Goal: Transaction & Acquisition: Purchase product/service

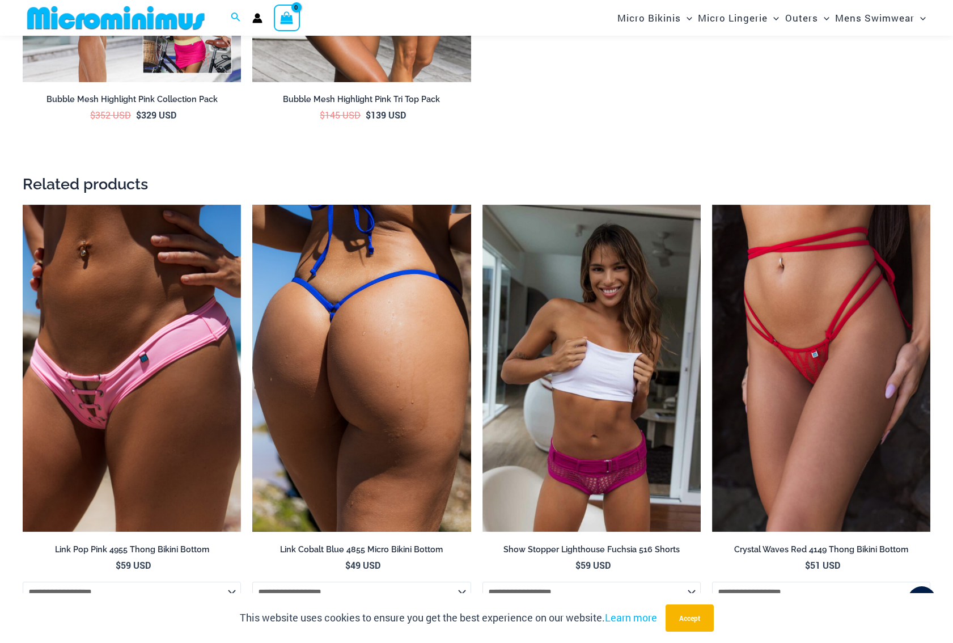
scroll to position [2316, 0]
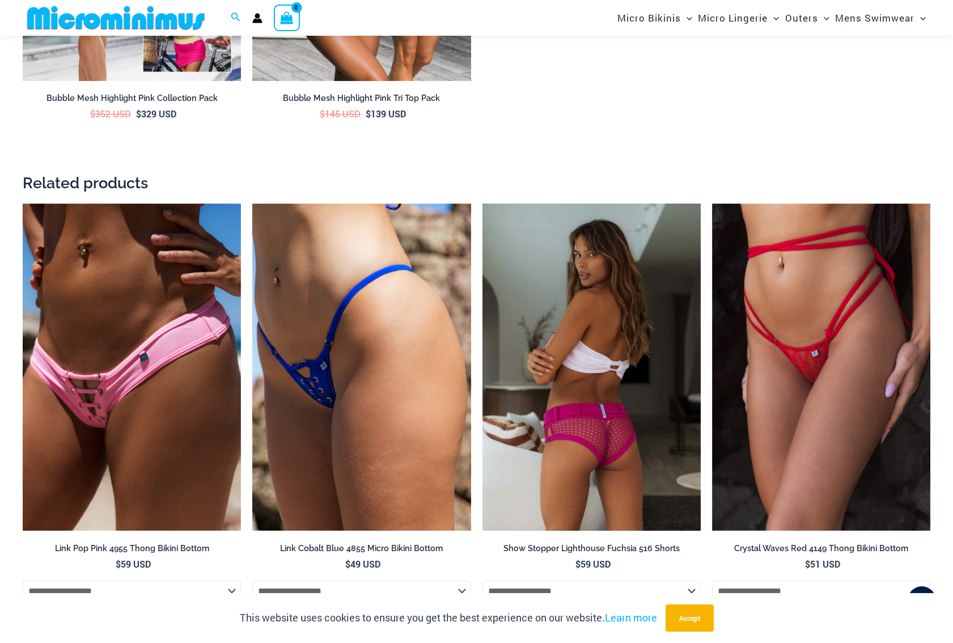
click at [572, 393] on img at bounding box center [592, 368] width 218 height 328
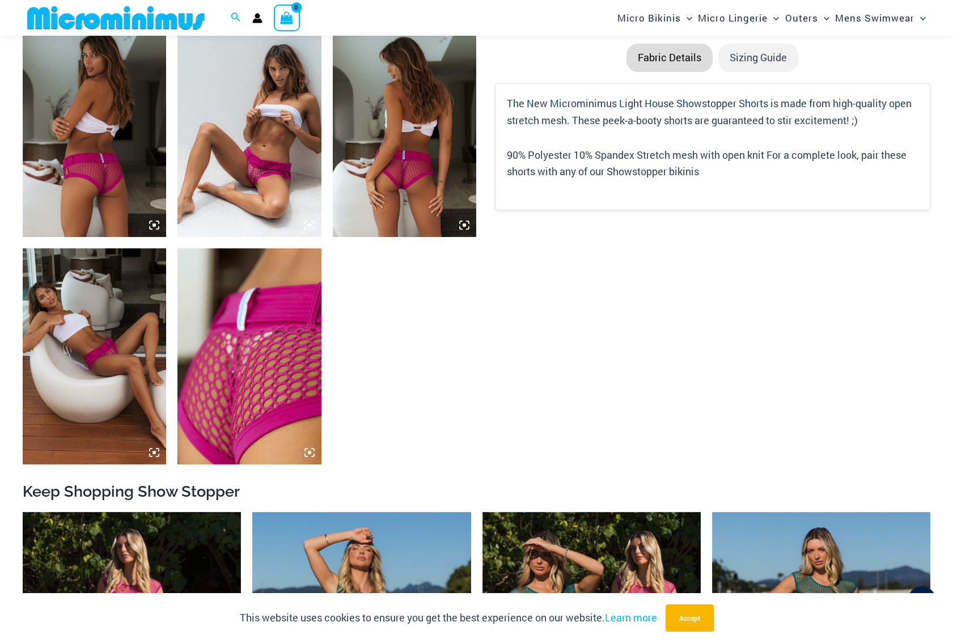
scroll to position [784, 0]
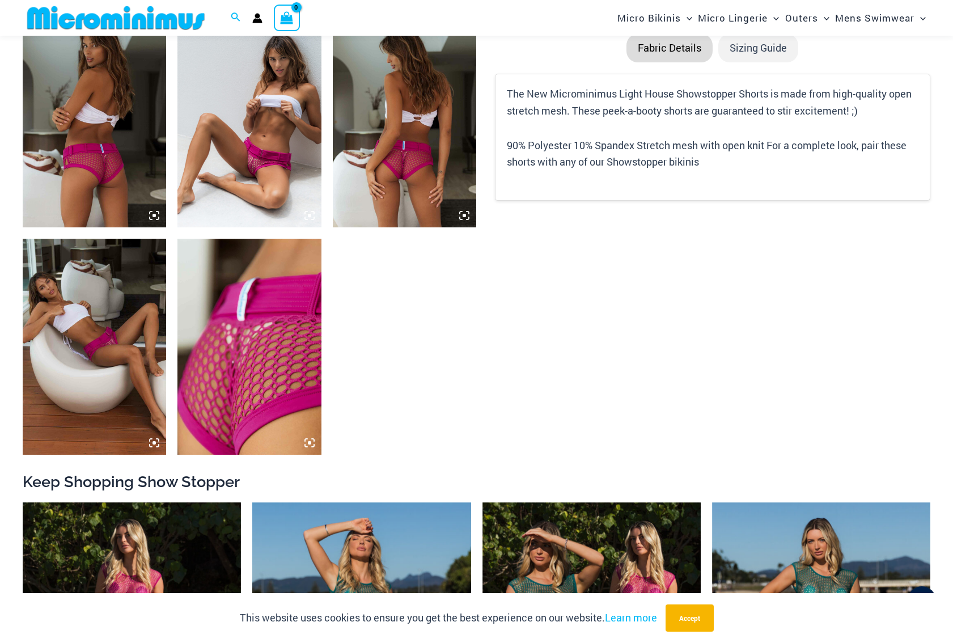
click at [261, 374] on img at bounding box center [248, 346] width 143 height 215
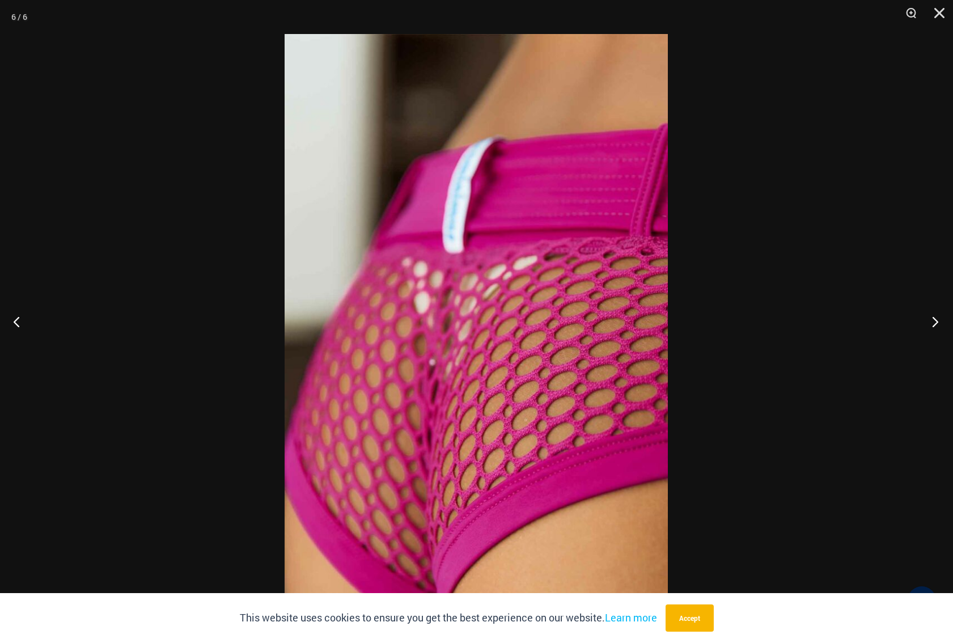
click at [929, 320] on button "Next" at bounding box center [932, 321] width 43 height 57
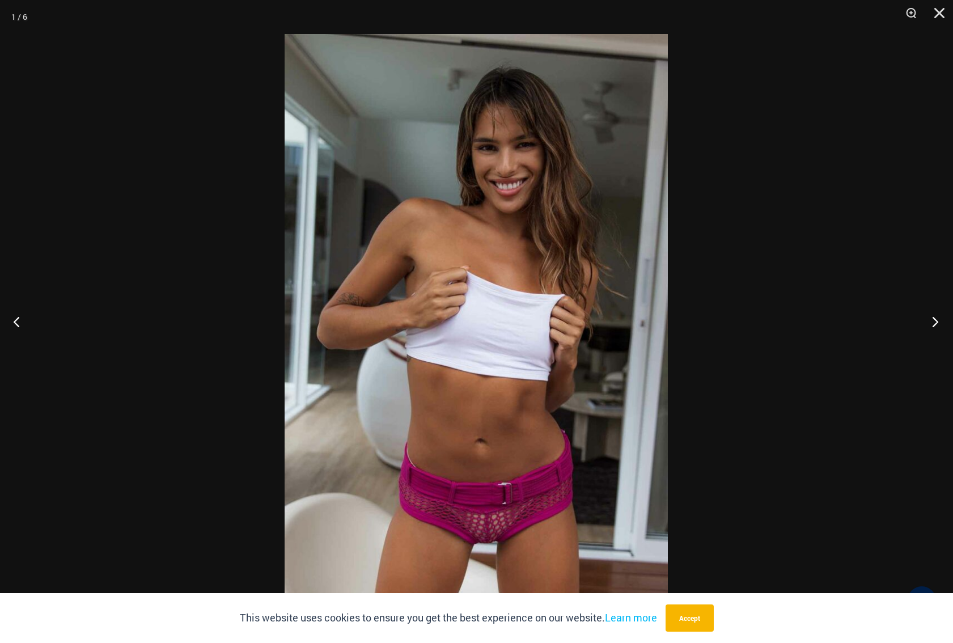
click at [929, 320] on button "Next" at bounding box center [932, 321] width 43 height 57
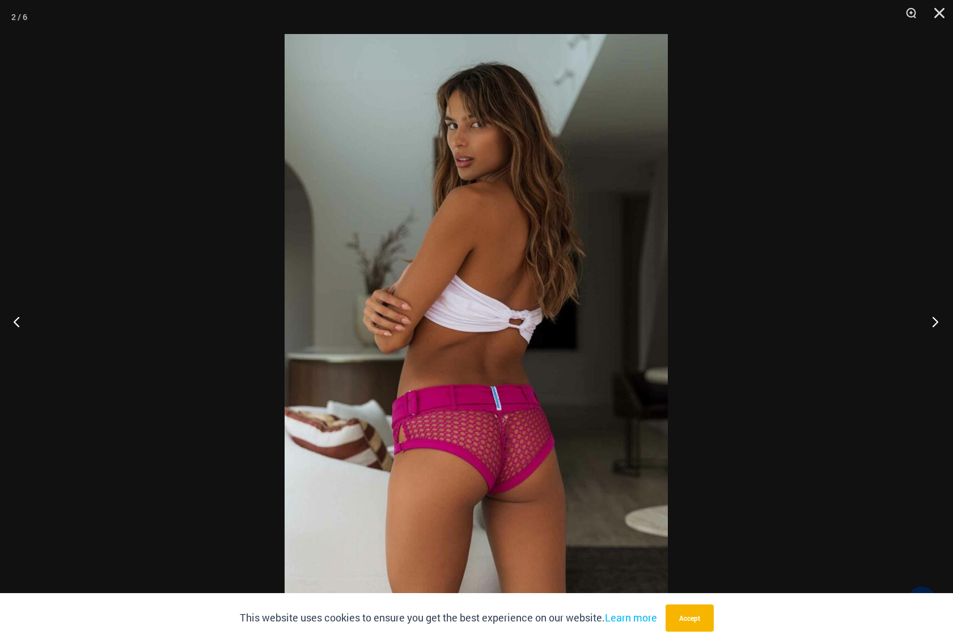
click at [929, 320] on button "Next" at bounding box center [932, 321] width 43 height 57
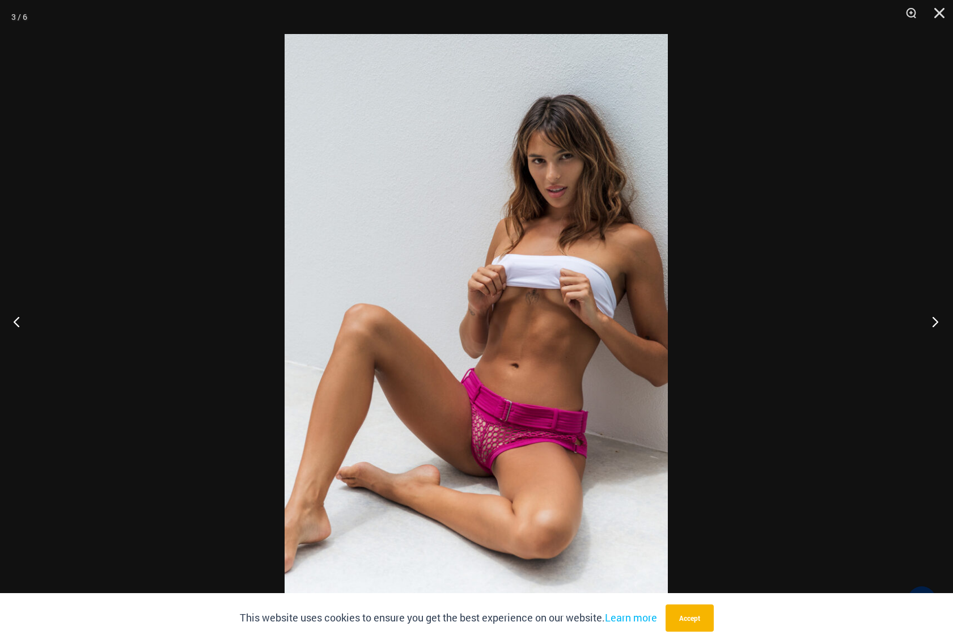
click at [929, 320] on button "Next" at bounding box center [932, 321] width 43 height 57
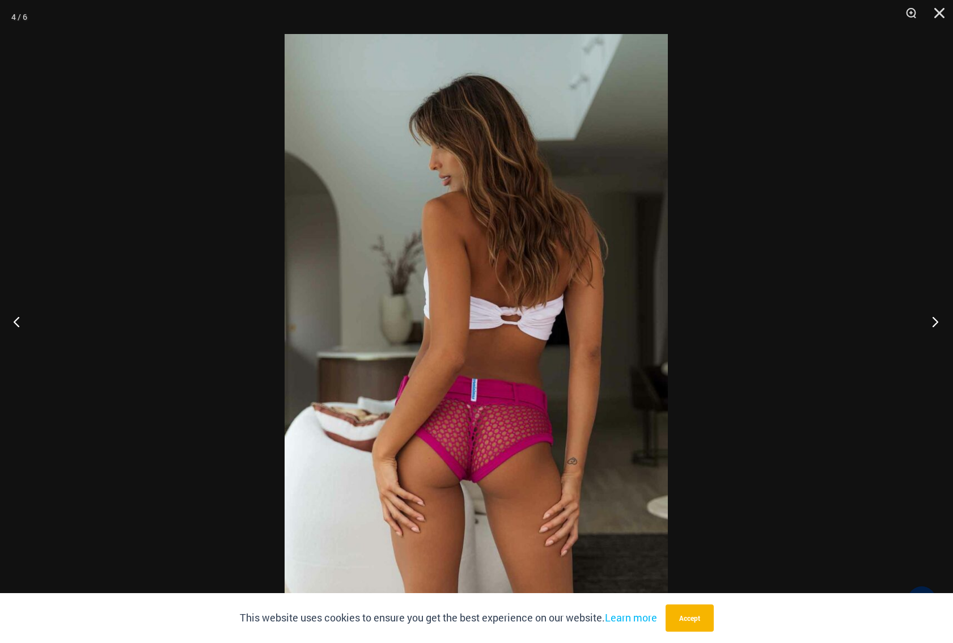
click at [930, 320] on button "Next" at bounding box center [932, 321] width 43 height 57
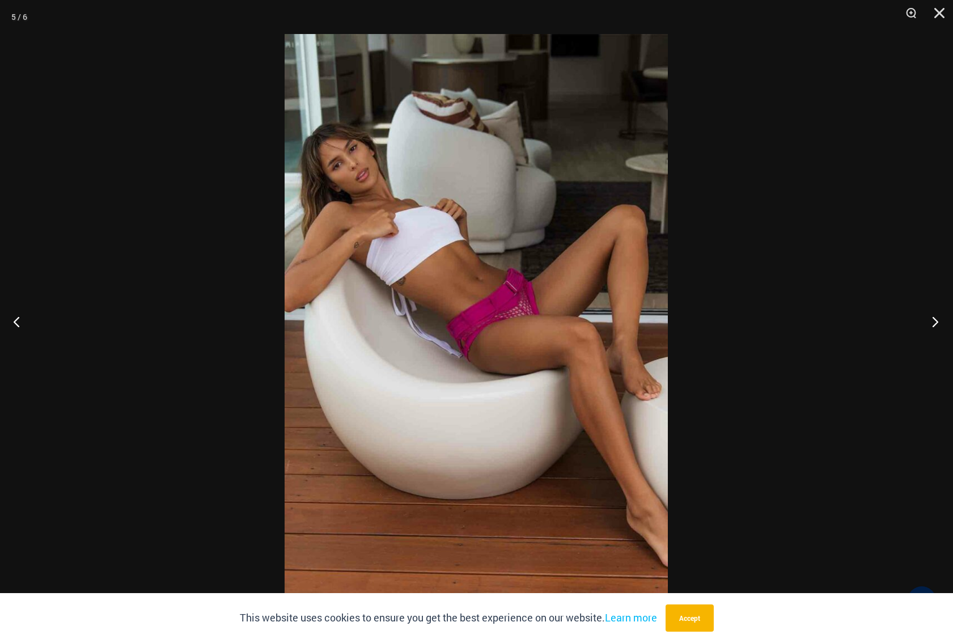
click at [930, 320] on button "Next" at bounding box center [932, 321] width 43 height 57
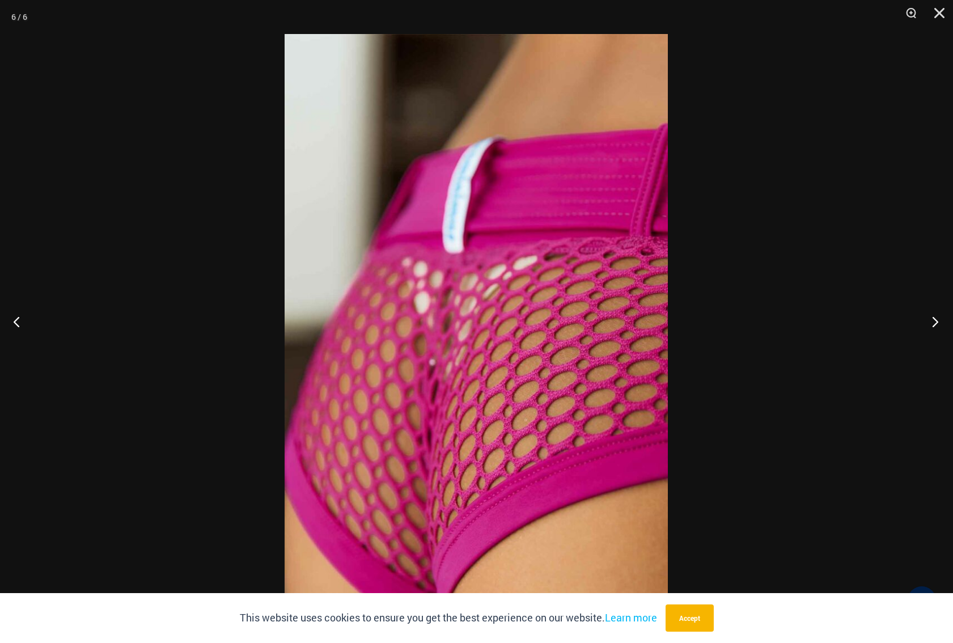
click at [930, 320] on button "Next" at bounding box center [932, 321] width 43 height 57
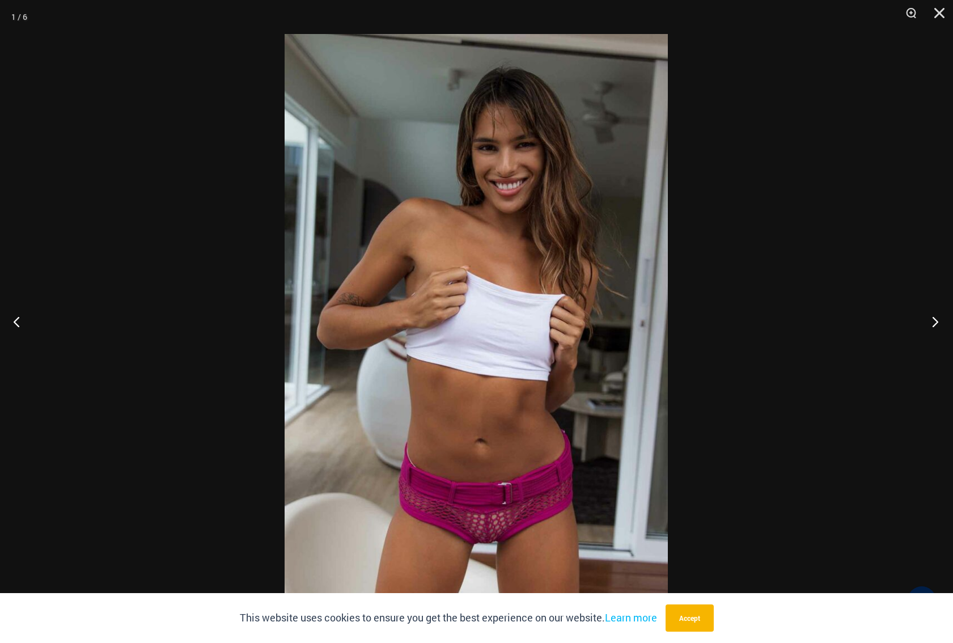
click at [930, 320] on button "Next" at bounding box center [932, 321] width 43 height 57
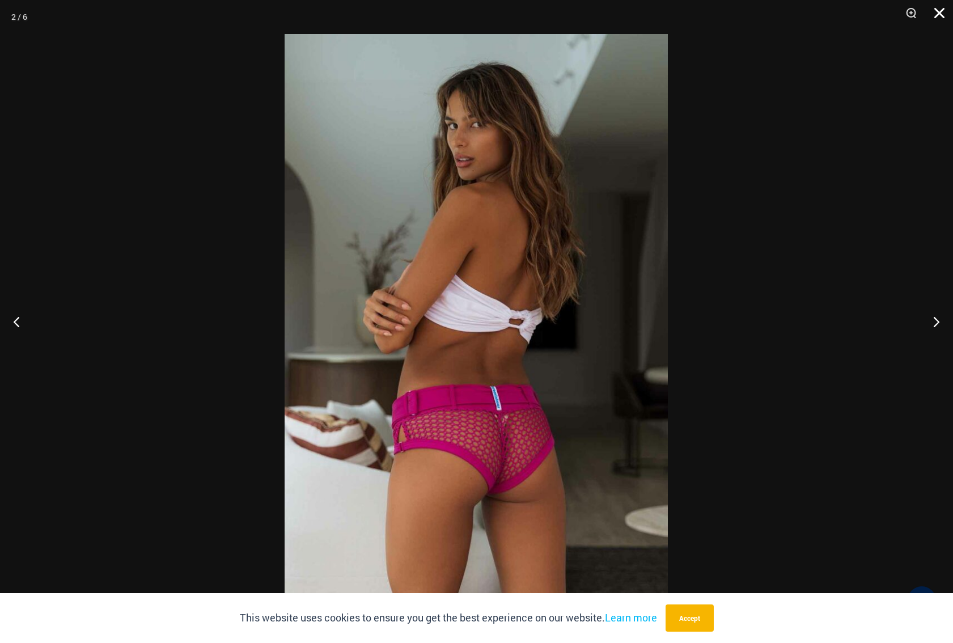
click at [933, 12] on button "Close" at bounding box center [935, 17] width 28 height 34
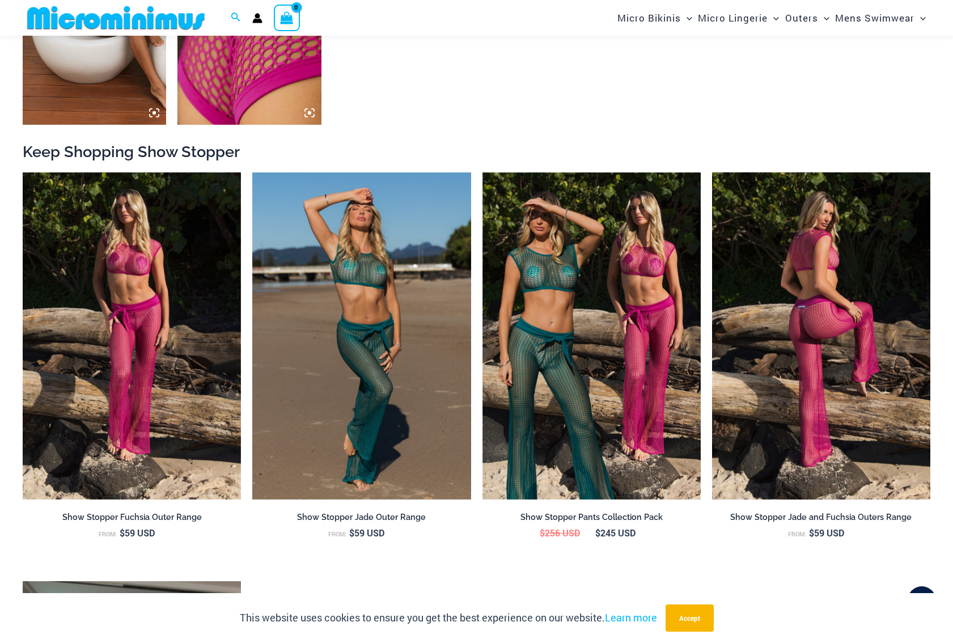
scroll to position [1124, 0]
